Goal: Transaction & Acquisition: Book appointment/travel/reservation

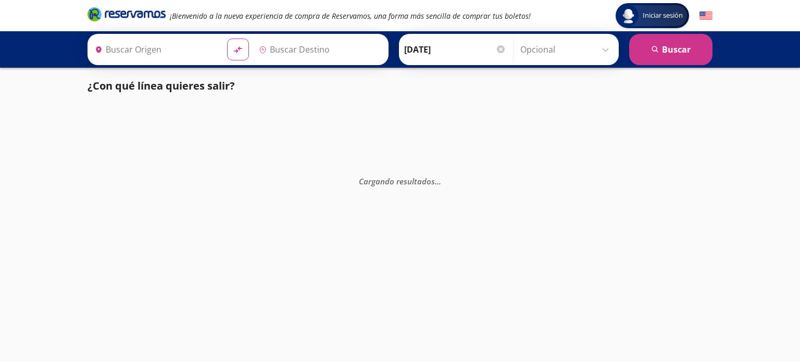
type input "Santiago de Querétaro, [GEOGRAPHIC_DATA]"
type input "[GEOGRAPHIC_DATA], [GEOGRAPHIC_DATA]"
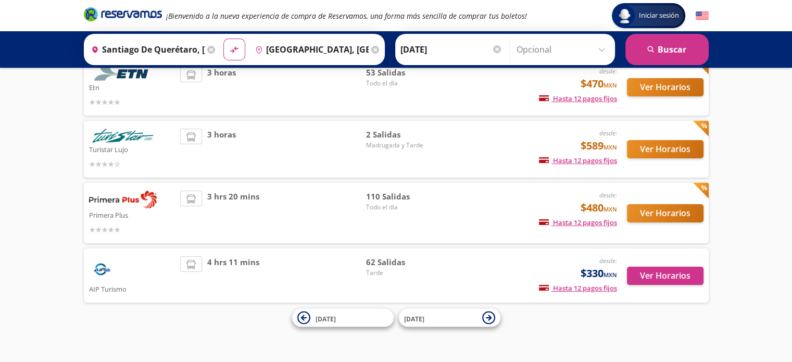
scroll to position [107, 0]
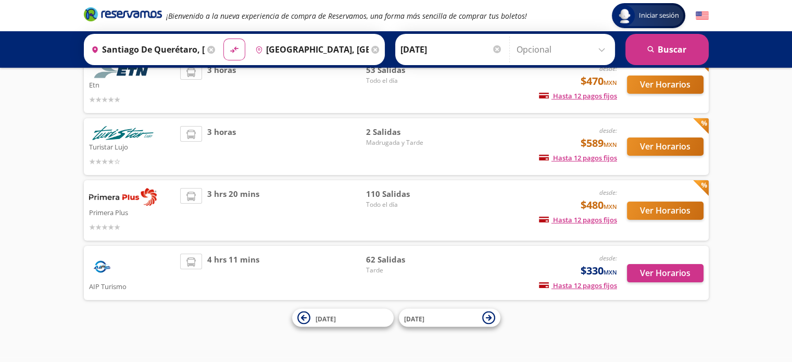
drag, startPoint x: 664, startPoint y: 209, endPoint x: 462, endPoint y: 198, distance: 201.8
click at [462, 198] on div "desde: $480 MXN Hasta 12 pagos fijos Pagos fijos en compras mayores a $30 MXN, …" at bounding box center [530, 210] width 172 height 45
click at [673, 212] on button "Ver Horarios" at bounding box center [665, 211] width 77 height 18
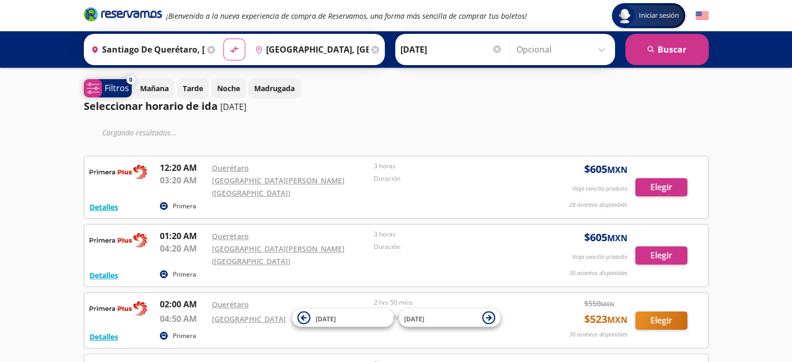
click at [105, 83] on p "Filtros" at bounding box center [117, 88] width 24 height 12
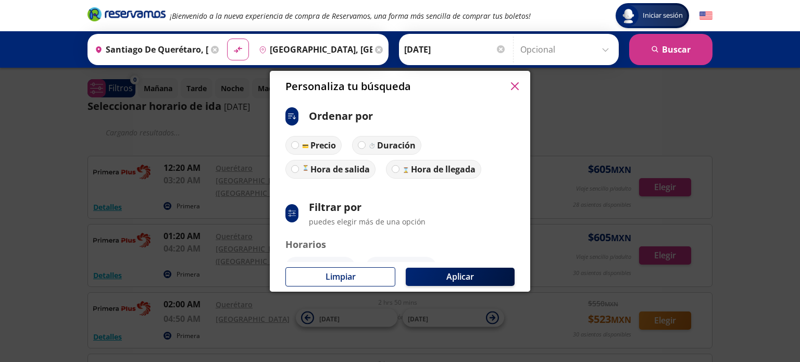
click at [521, 87] on button "button" at bounding box center [515, 87] width 16 height 16
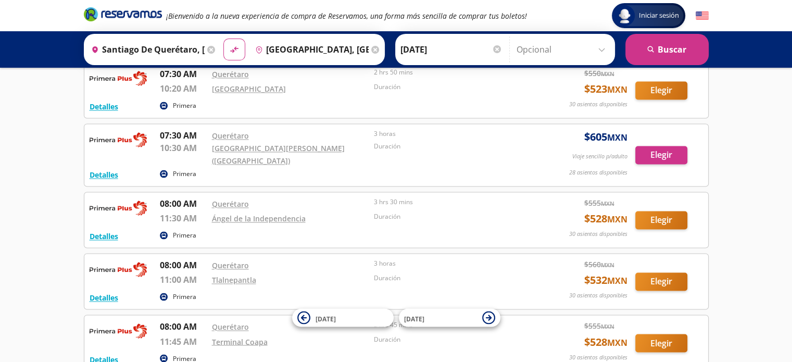
scroll to position [1659, 0]
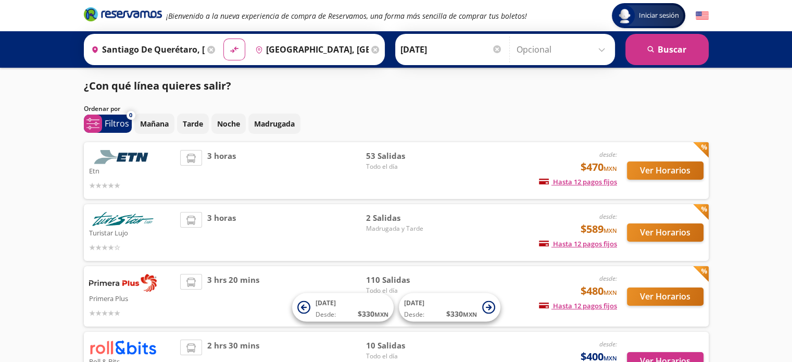
click at [671, 181] on div "Ver Horarios" at bounding box center [660, 170] width 86 height 41
click at [677, 170] on button "Ver Horarios" at bounding box center [665, 170] width 77 height 18
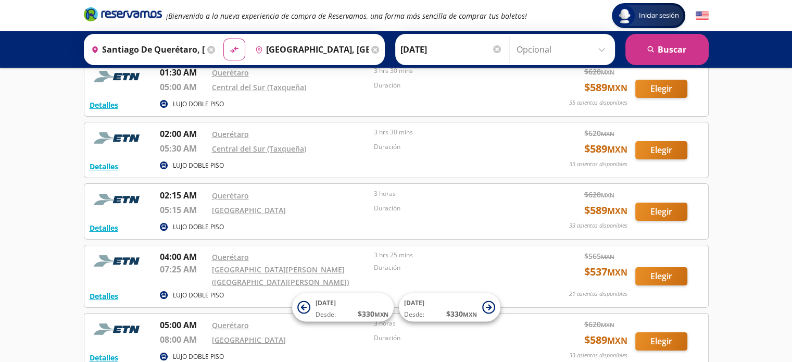
scroll to position [65, 0]
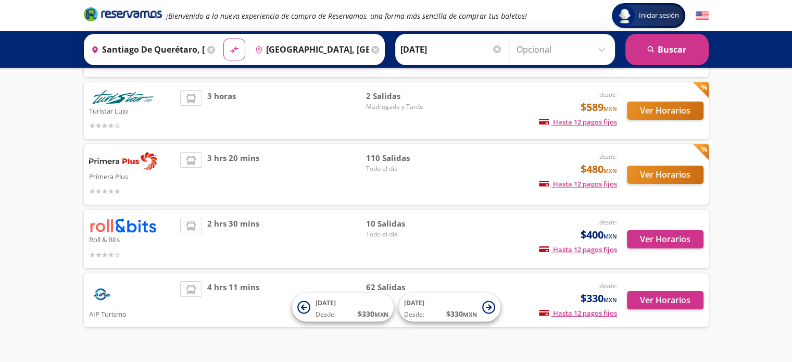
scroll to position [123, 0]
